Goal: Task Accomplishment & Management: Manage account settings

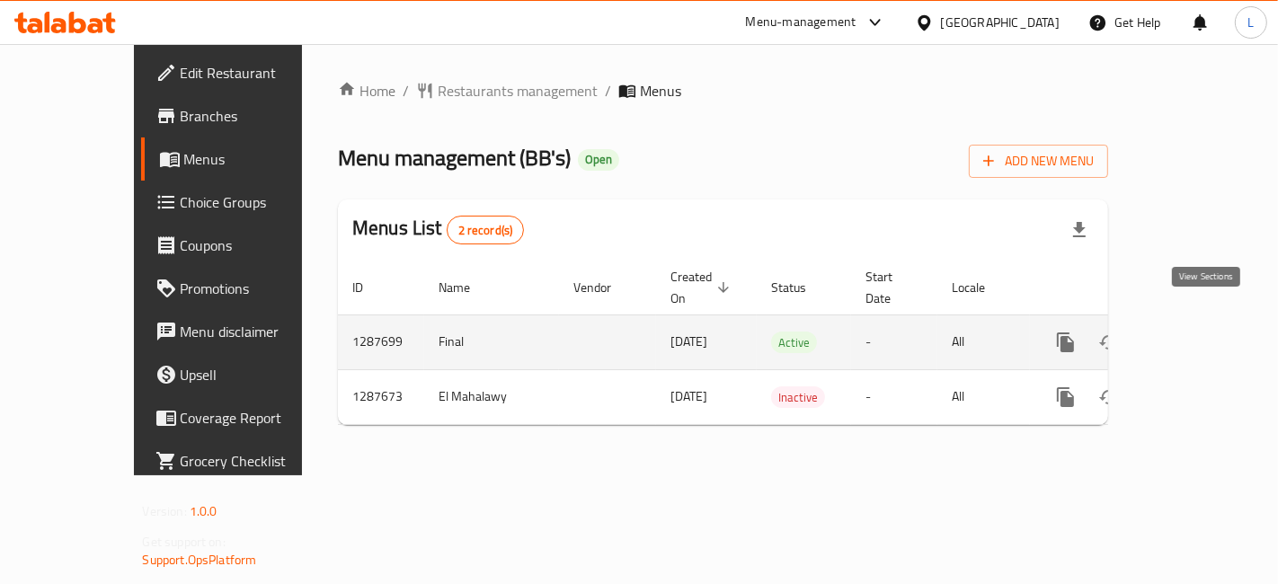
click at [1202, 332] on icon "enhanced table" at bounding box center [1196, 343] width 22 height 22
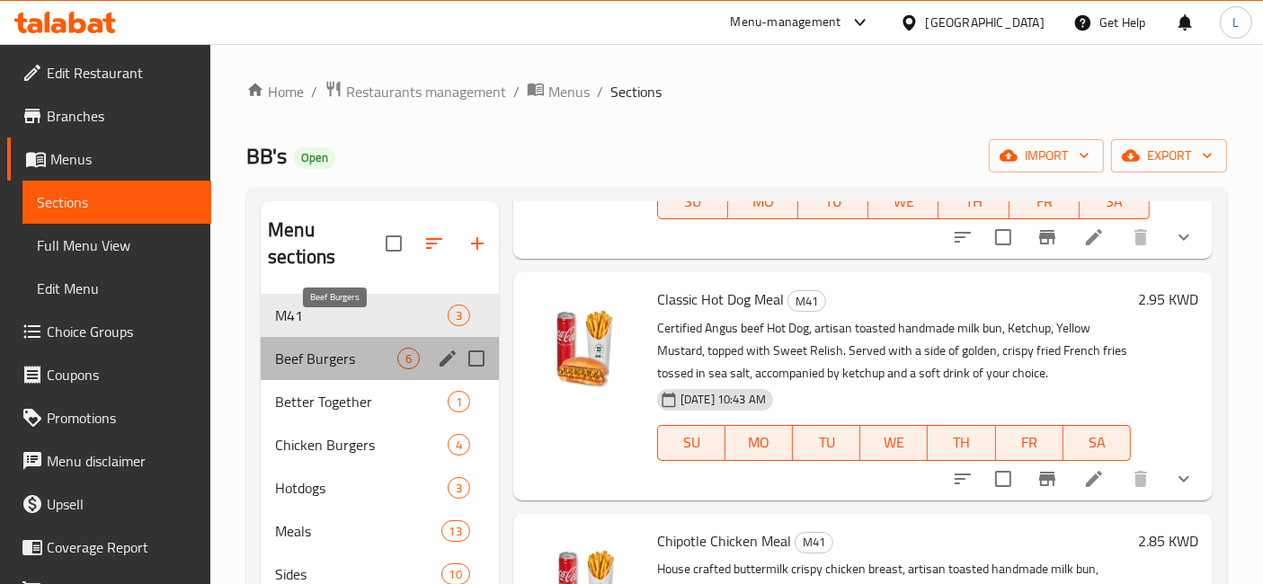
click at [317, 348] on span "Beef Burgers" at bounding box center [336, 359] width 122 height 22
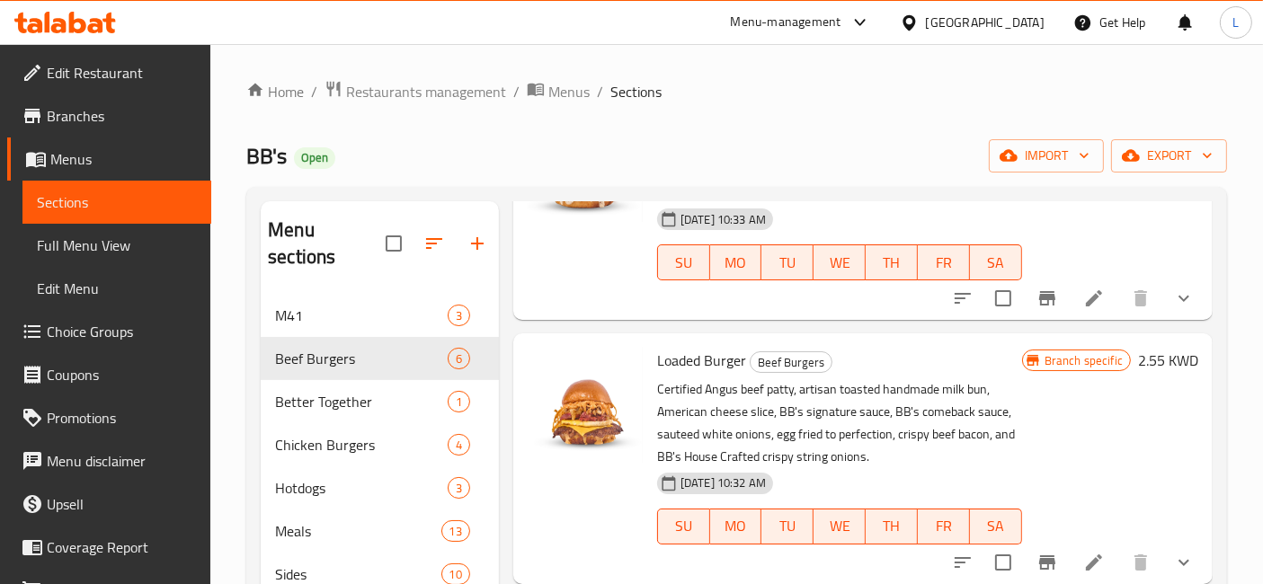
scroll to position [351, 0]
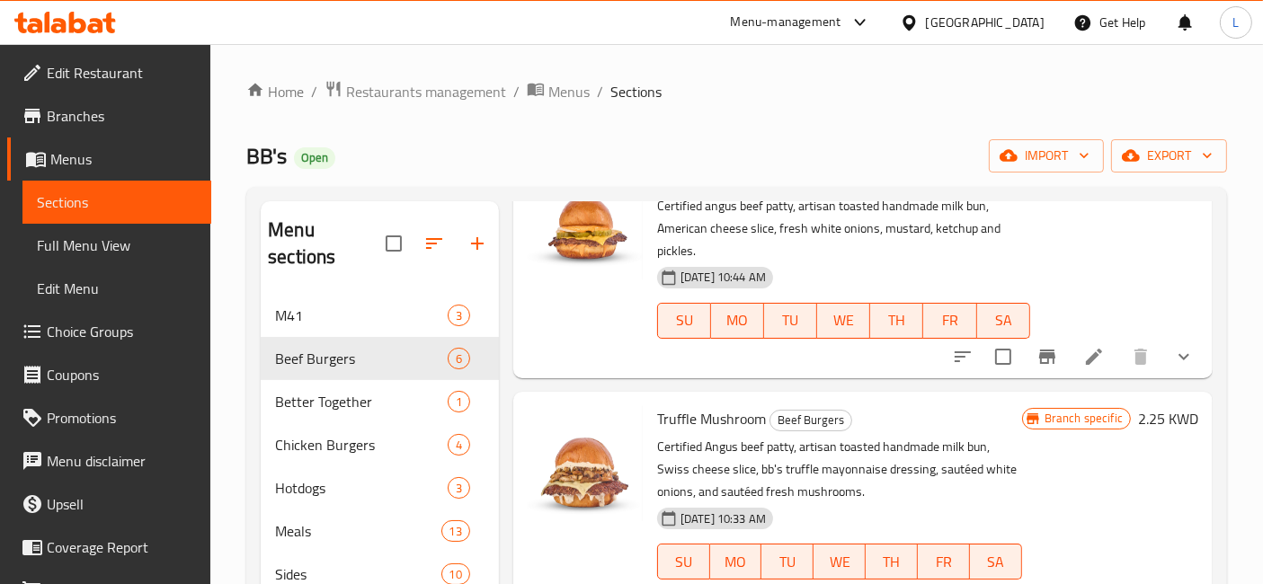
click at [87, 24] on icon at bounding box center [65, 23] width 102 height 22
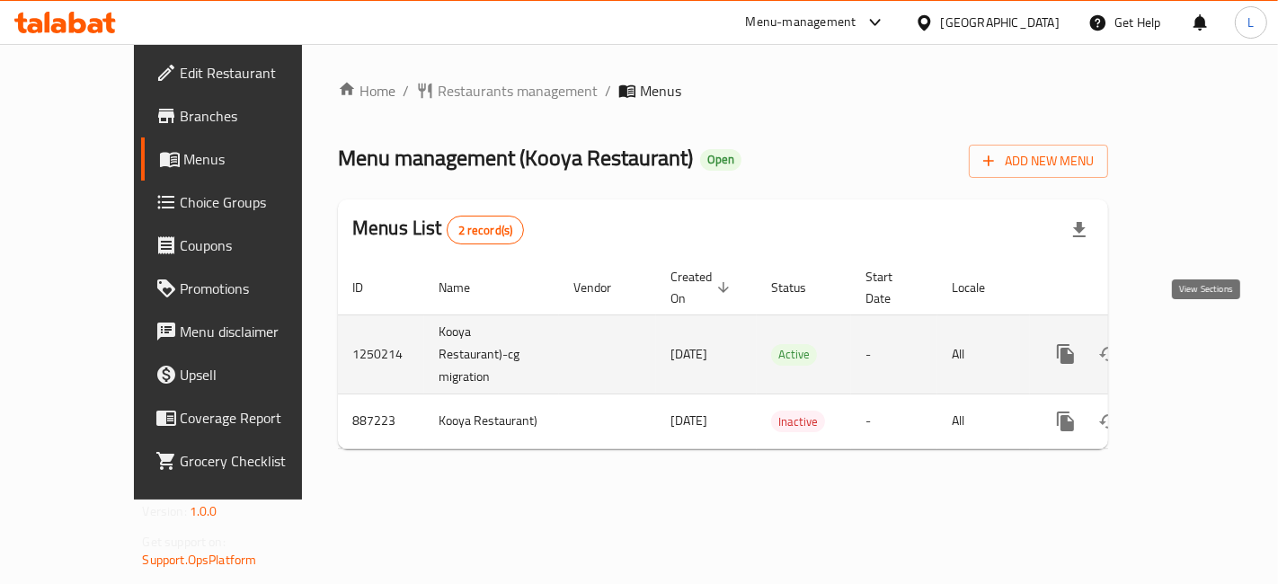
click at [1206, 343] on icon "enhanced table" at bounding box center [1196, 354] width 22 height 22
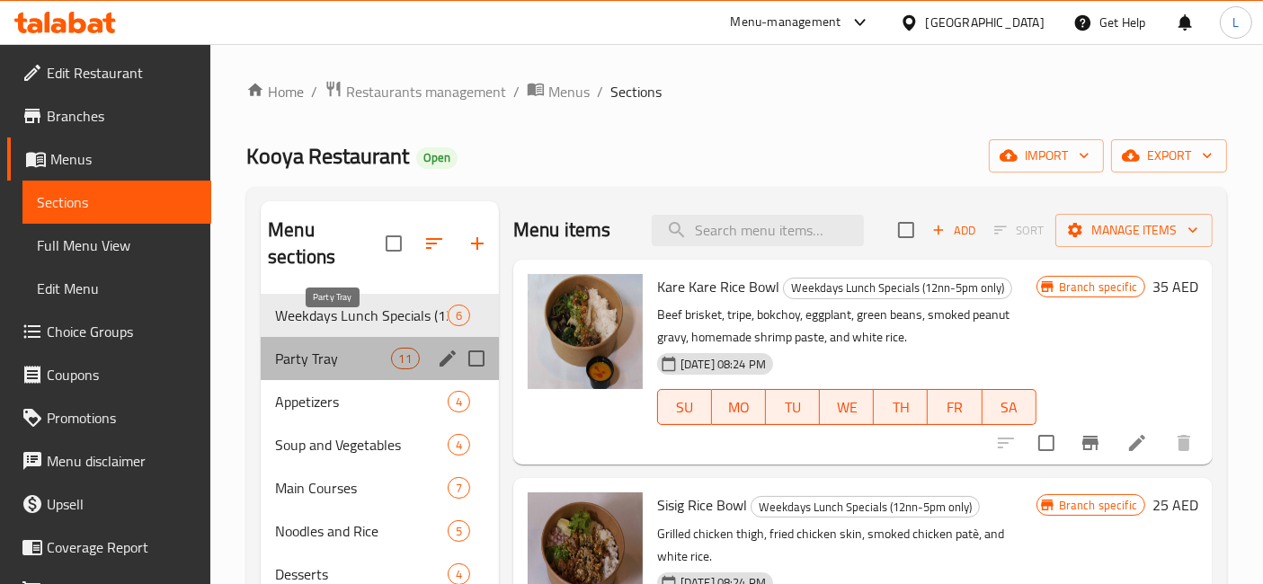
click at [324, 348] on span "Party Tray" at bounding box center [332, 359] width 115 height 22
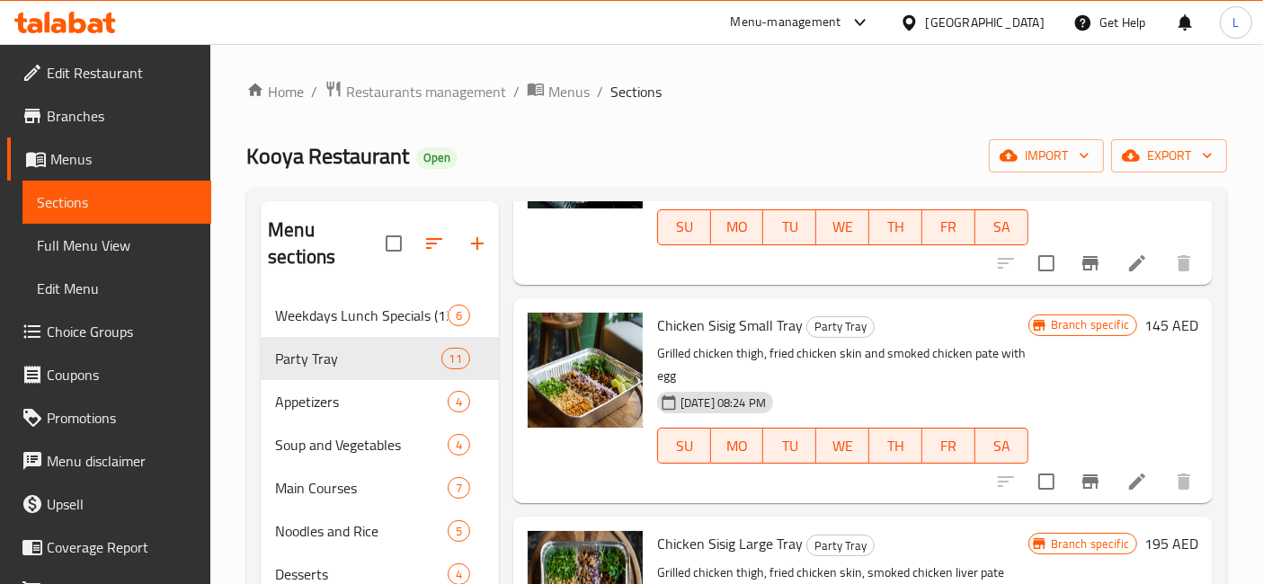
scroll to position [1099, 0]
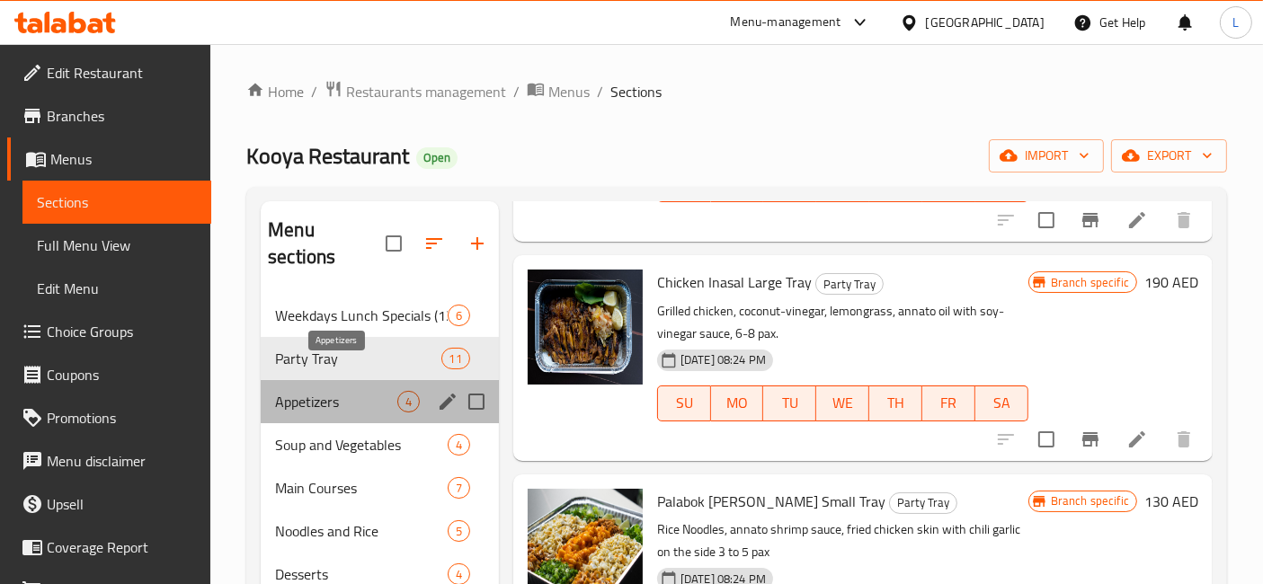
click at [335, 391] on span "Appetizers" at bounding box center [336, 402] width 122 height 22
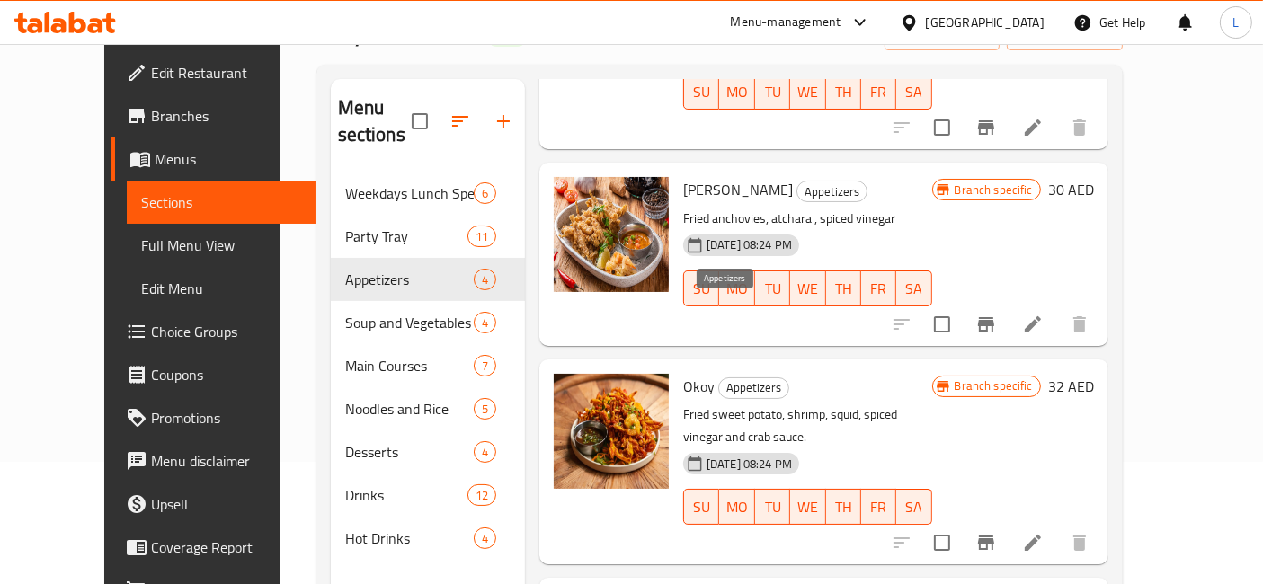
scroll to position [251, 0]
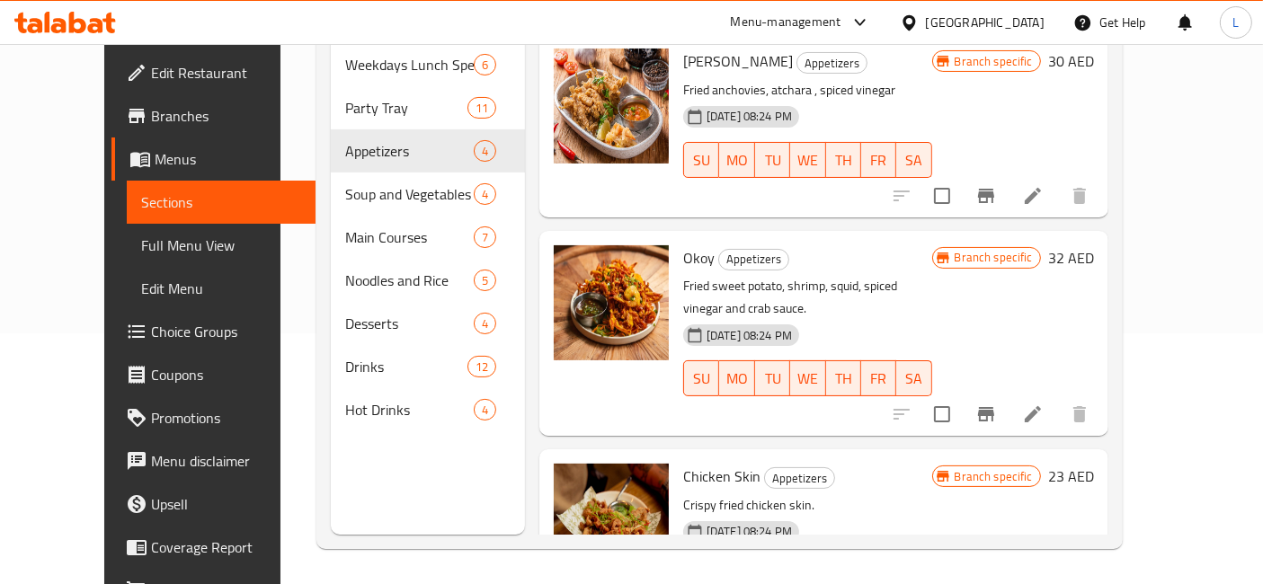
click at [151, 112] on span "Branches" at bounding box center [226, 116] width 150 height 22
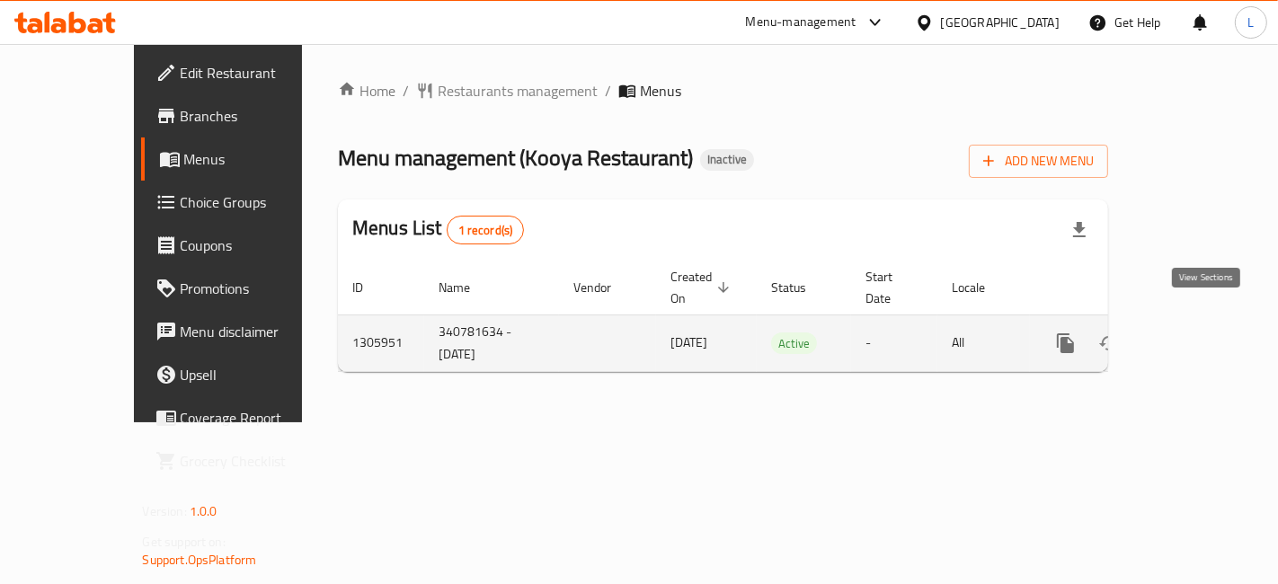
click at [1204, 335] on icon "enhanced table" at bounding box center [1196, 343] width 16 height 16
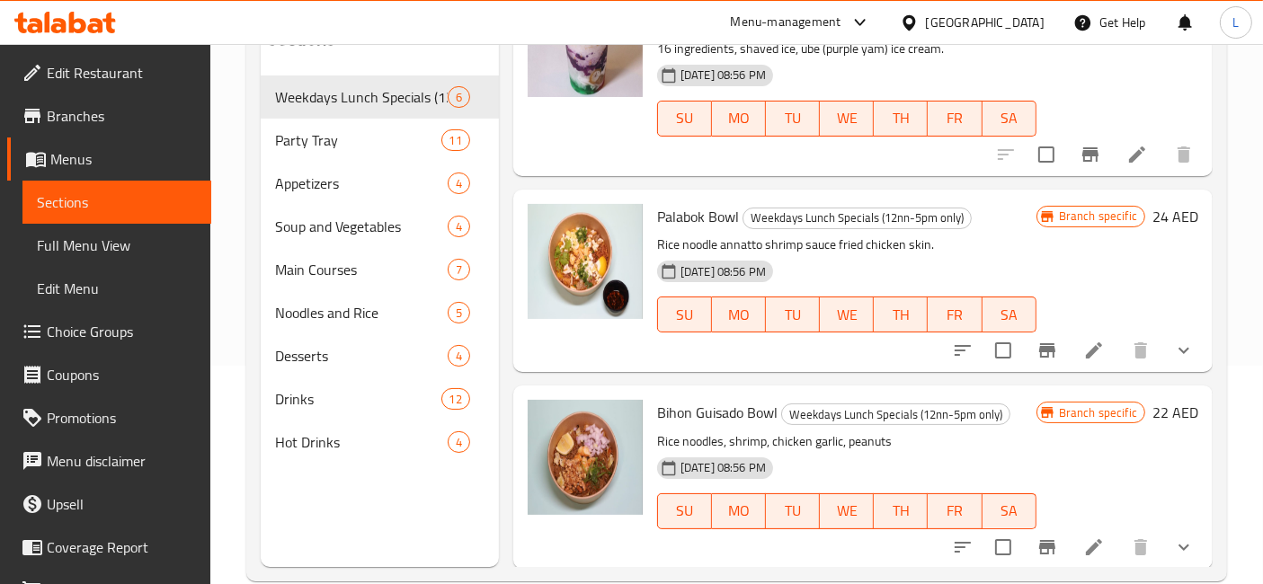
scroll to position [251, 0]
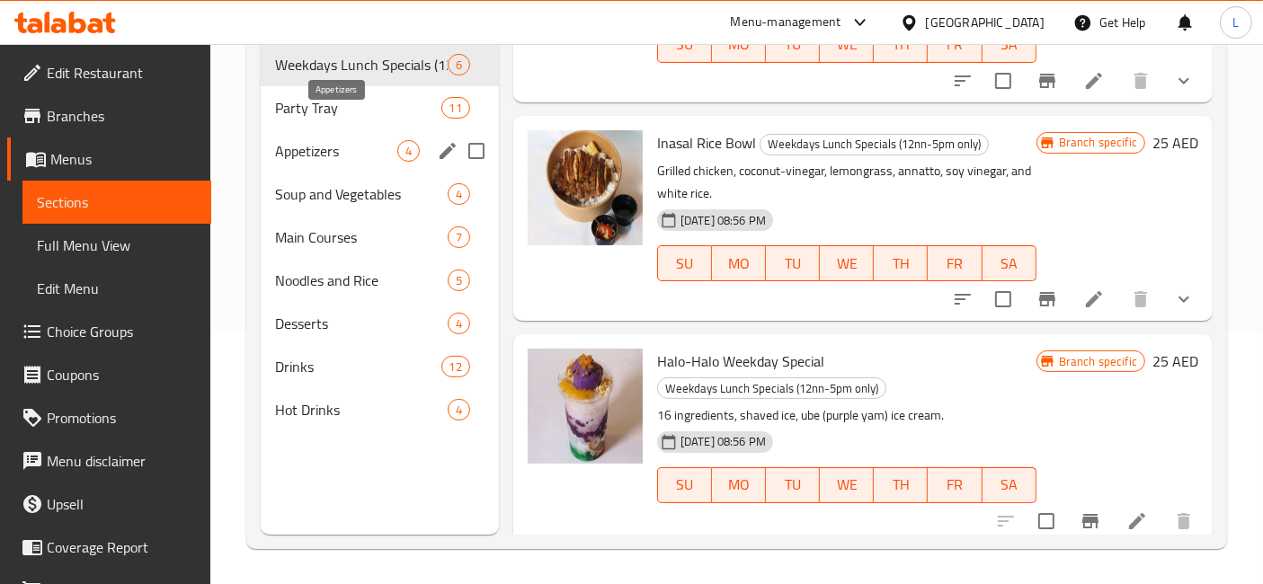
click at [306, 140] on span "Appetizers" at bounding box center [336, 151] width 122 height 22
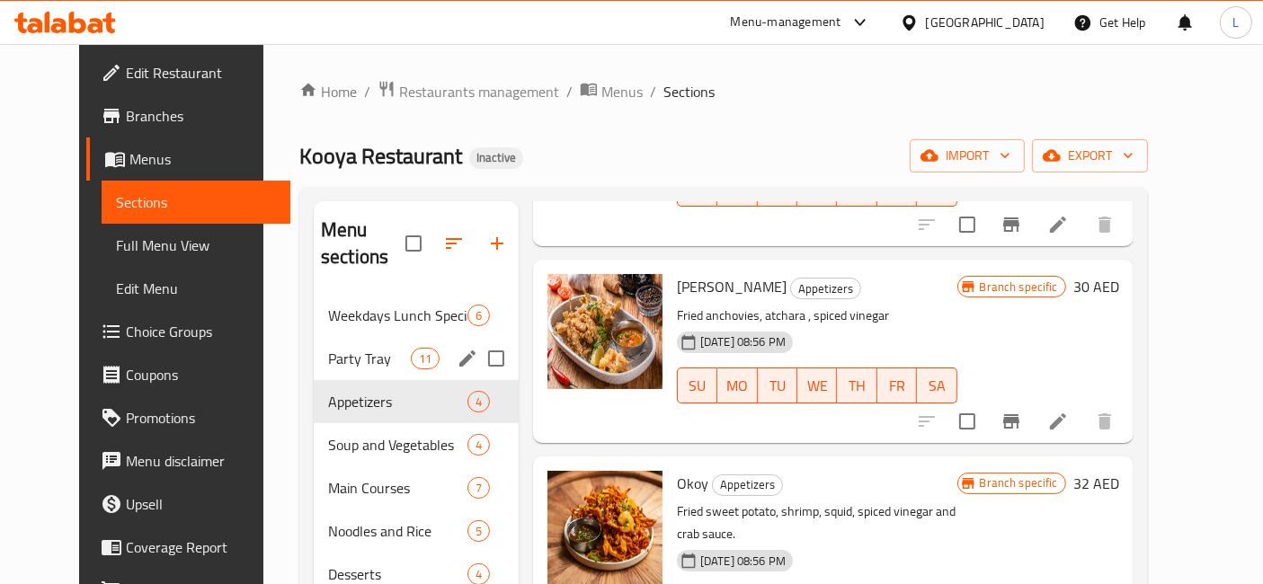
scroll to position [100, 0]
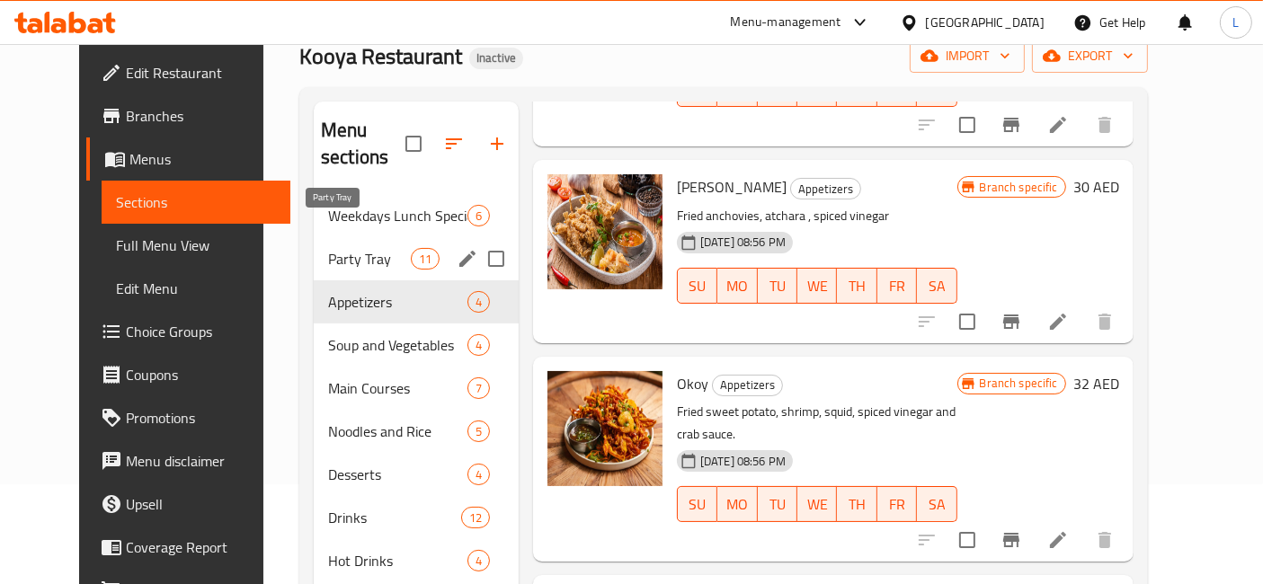
click at [328, 248] on span "Party Tray" at bounding box center [369, 259] width 83 height 22
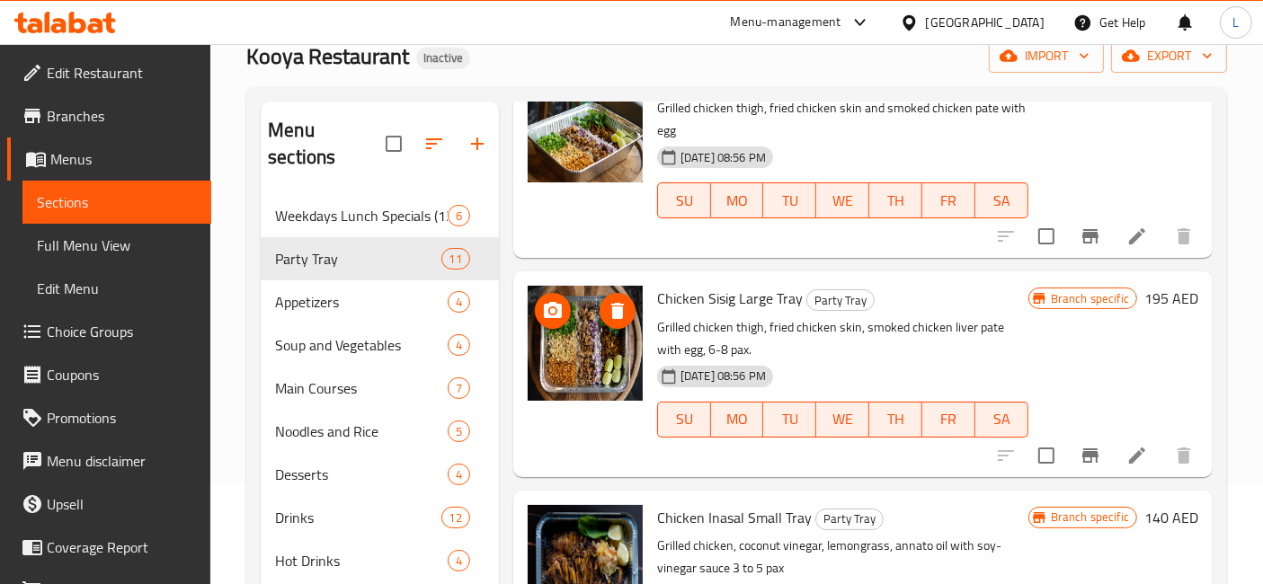
scroll to position [845, 0]
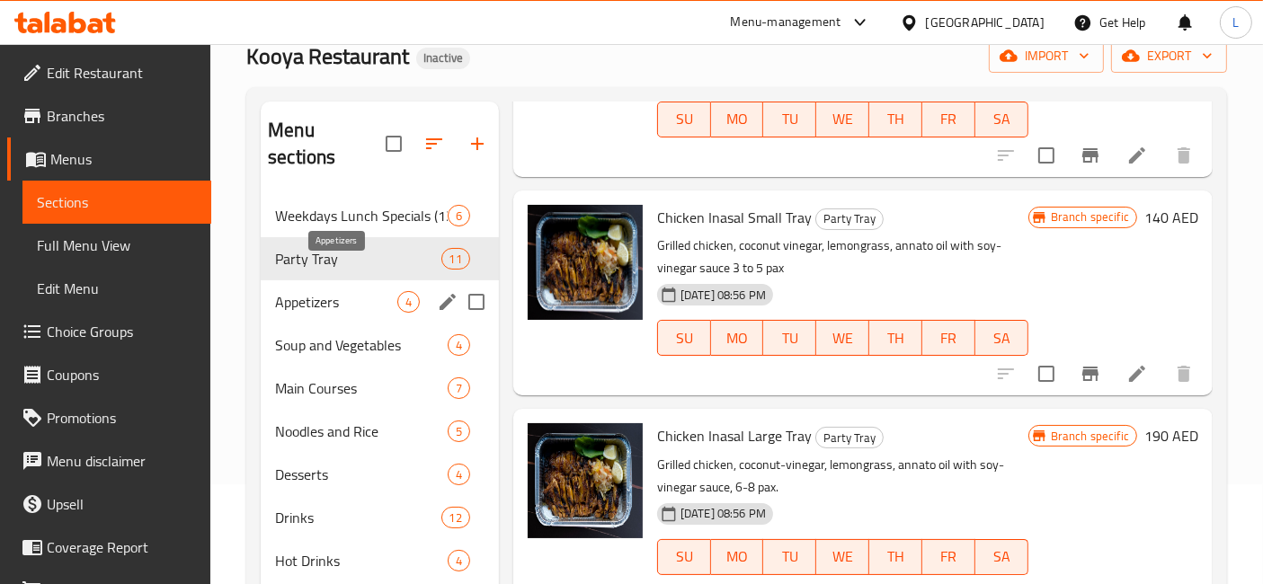
click at [318, 291] on span "Appetizers" at bounding box center [336, 302] width 122 height 22
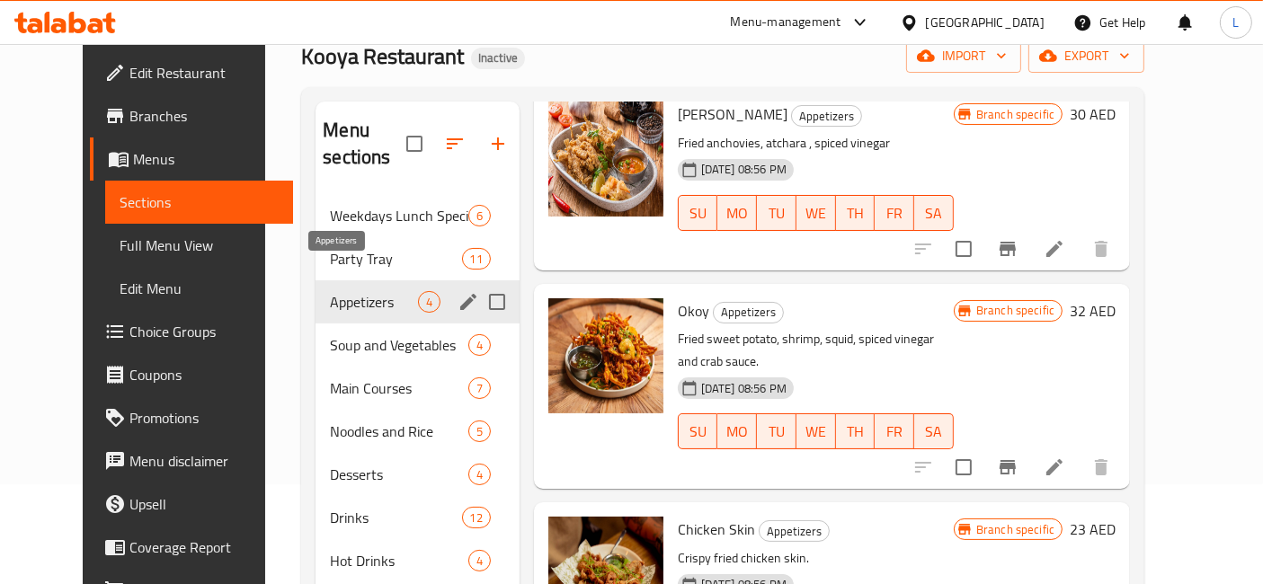
scroll to position [245, 0]
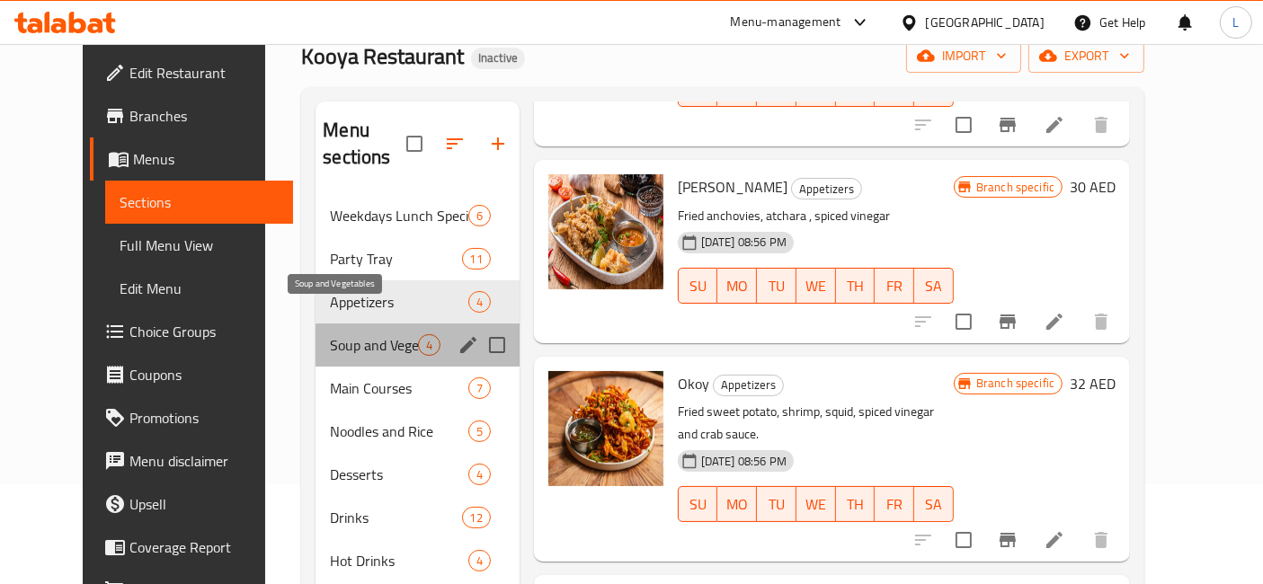
click at [330, 334] on span "Soup and Vegetables" at bounding box center [373, 345] width 87 height 22
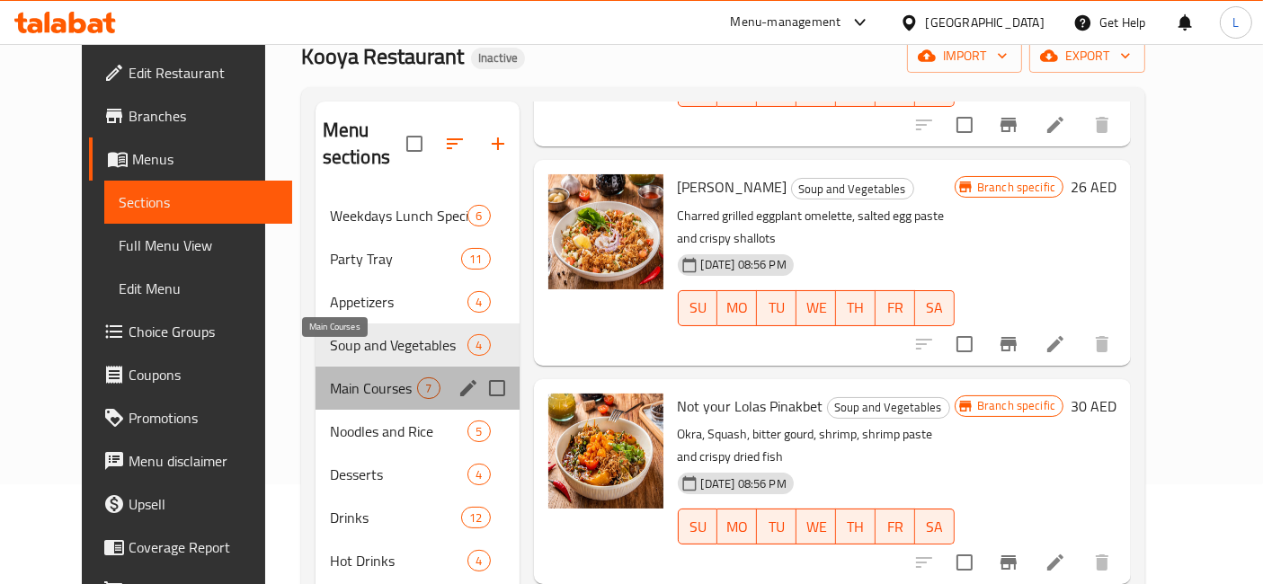
click at [330, 378] on span "Main Courses" at bounding box center [374, 389] width 88 height 22
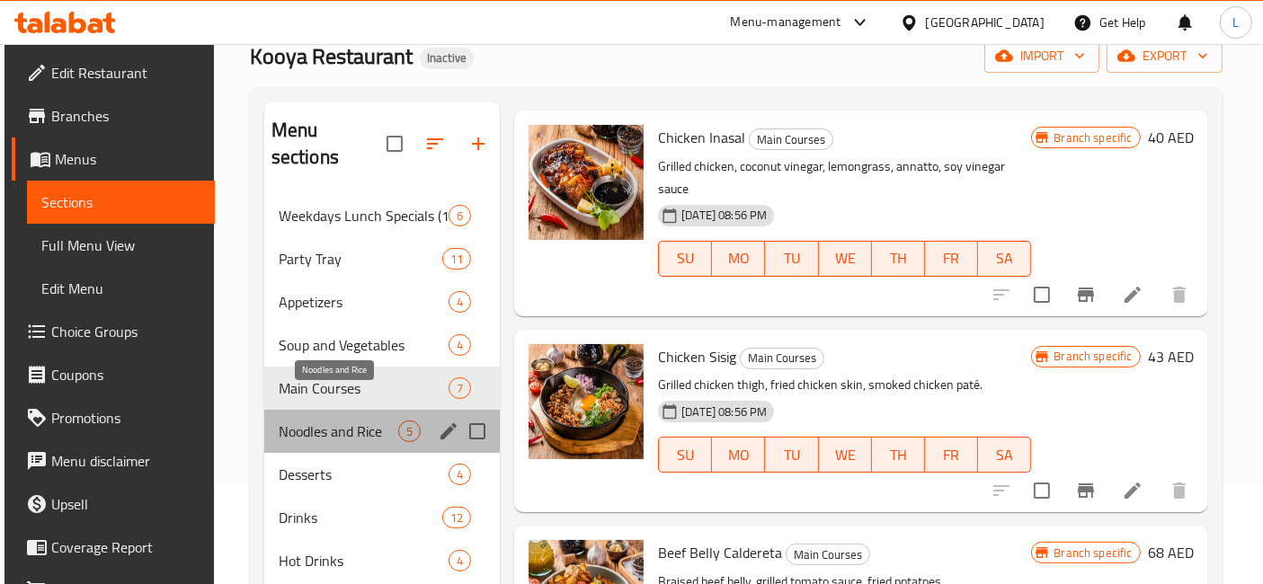
click at [328, 421] on span "Noodles and Rice" at bounding box center [339, 432] width 120 height 22
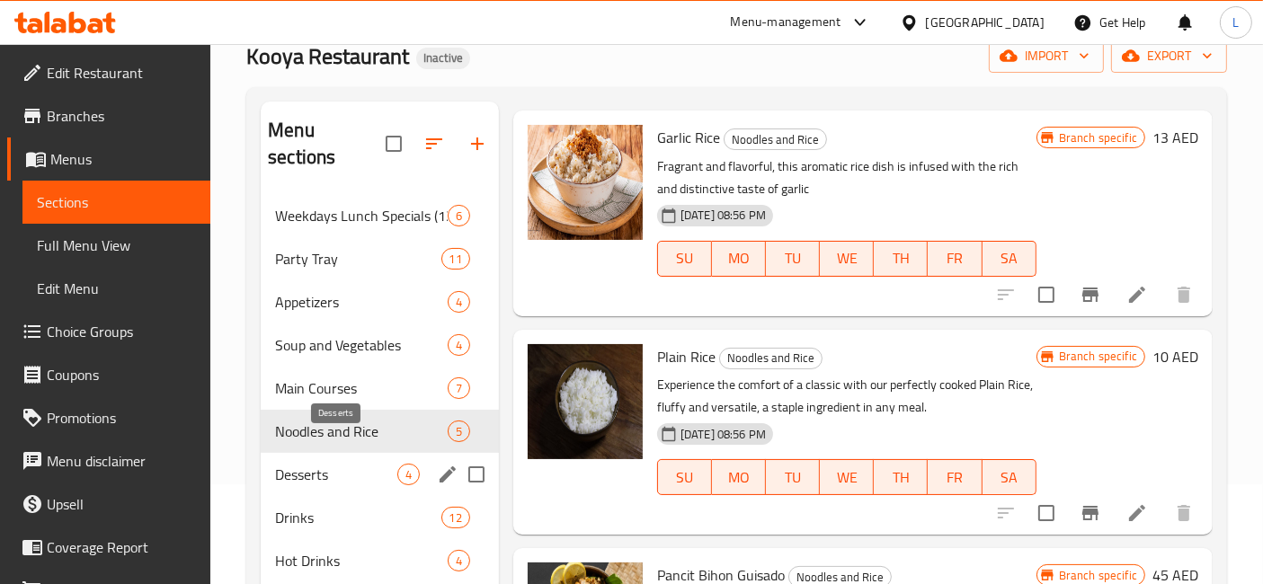
click at [314, 464] on span "Desserts" at bounding box center [336, 475] width 122 height 22
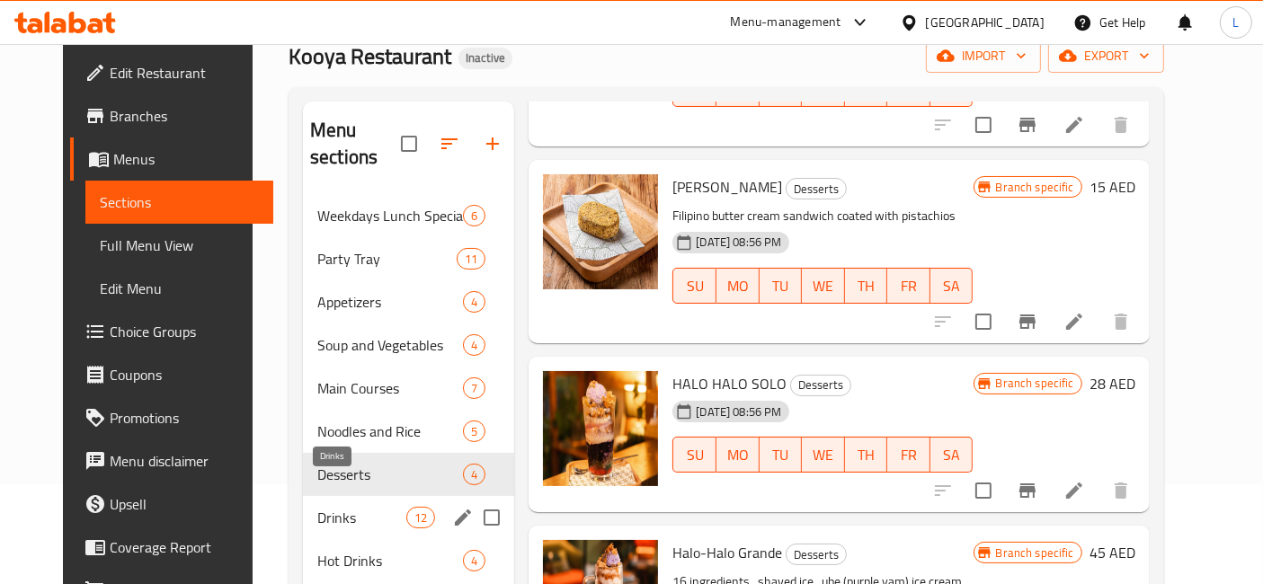
scroll to position [241, 0]
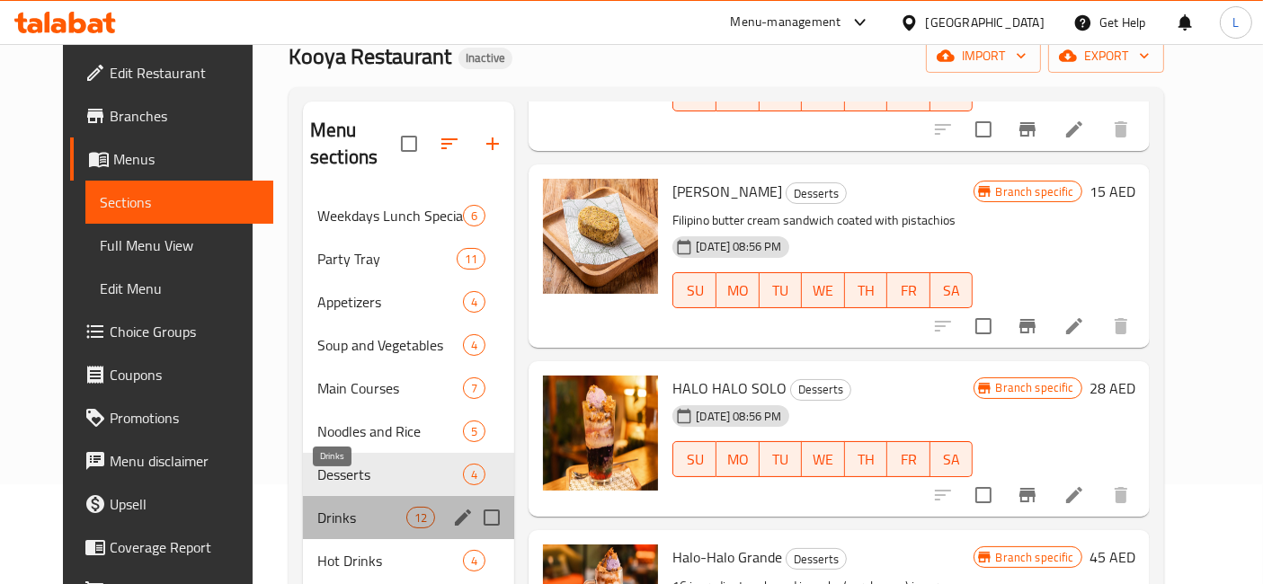
click at [317, 507] on span "Drinks" at bounding box center [361, 518] width 89 height 22
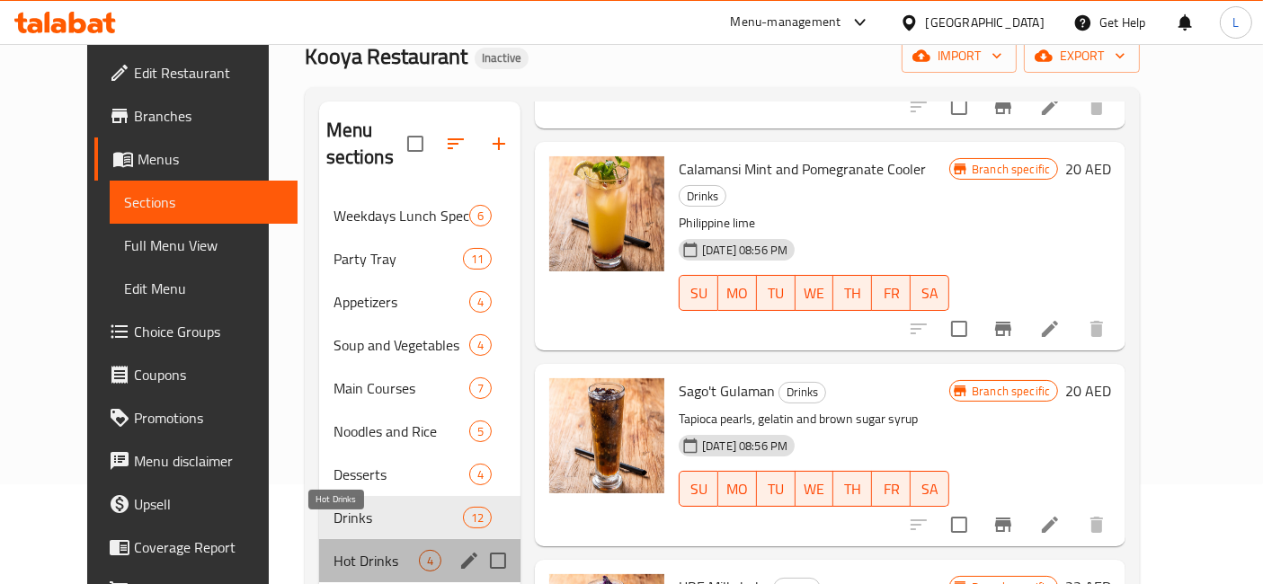
click at [334, 550] on span "Hot Drinks" at bounding box center [376, 561] width 85 height 22
